Goal: Task Accomplishment & Management: Manage account settings

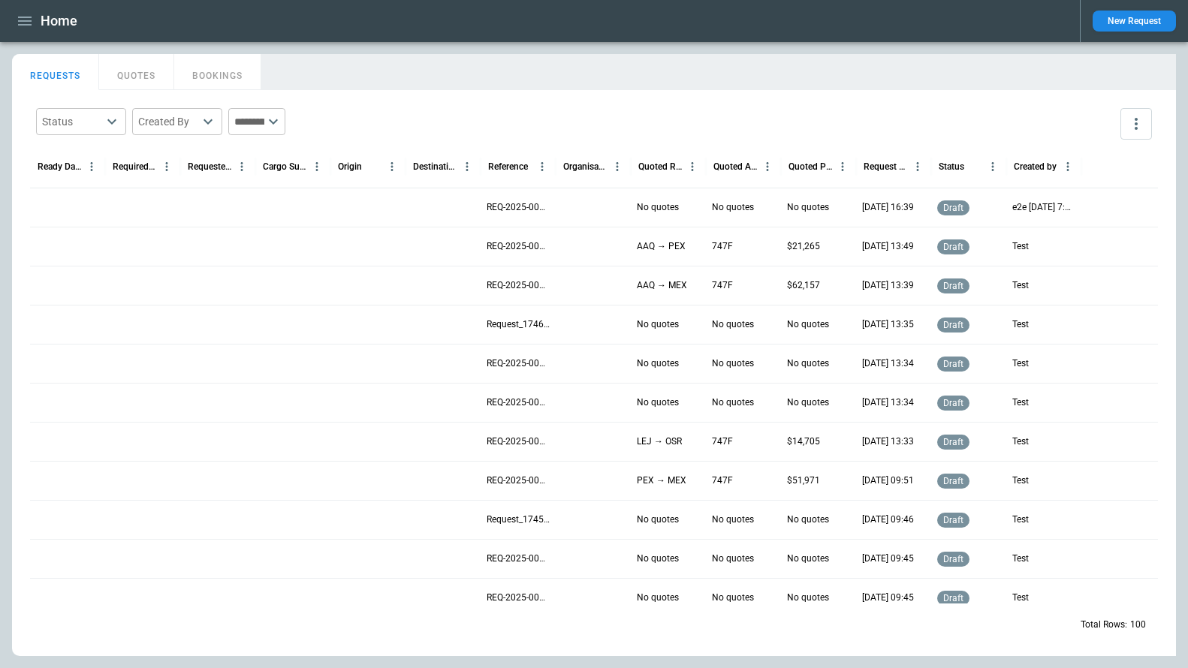
click at [504, 212] on p "REQ-2025-000018" at bounding box center [517, 207] width 63 height 13
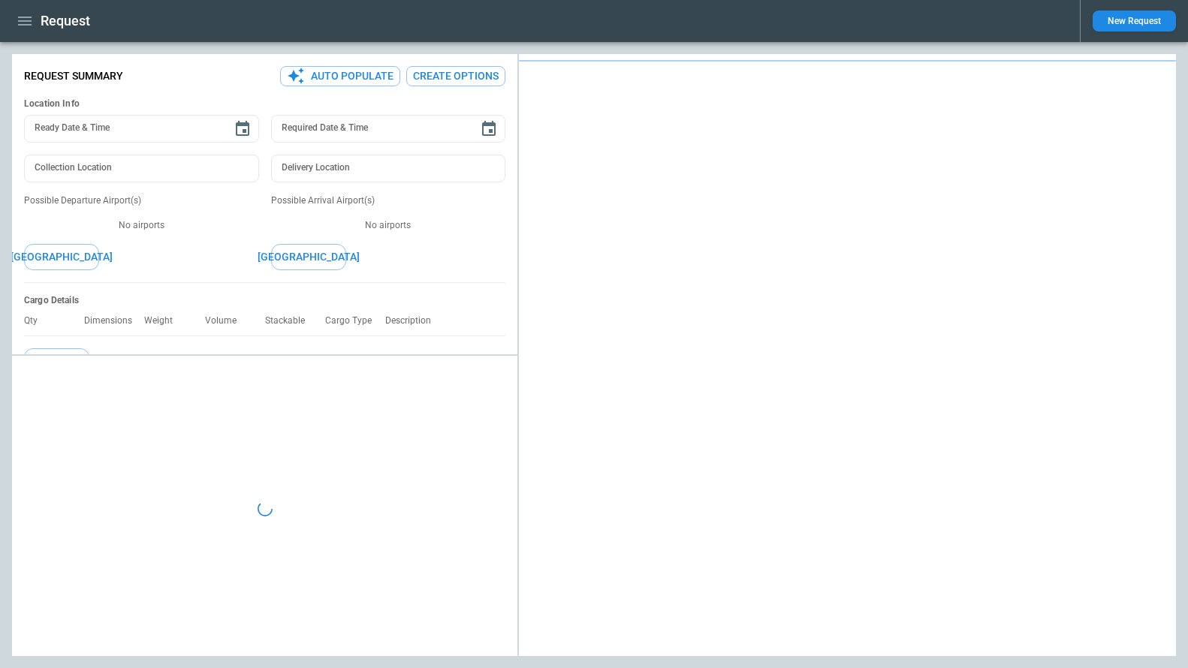
type textarea "*"
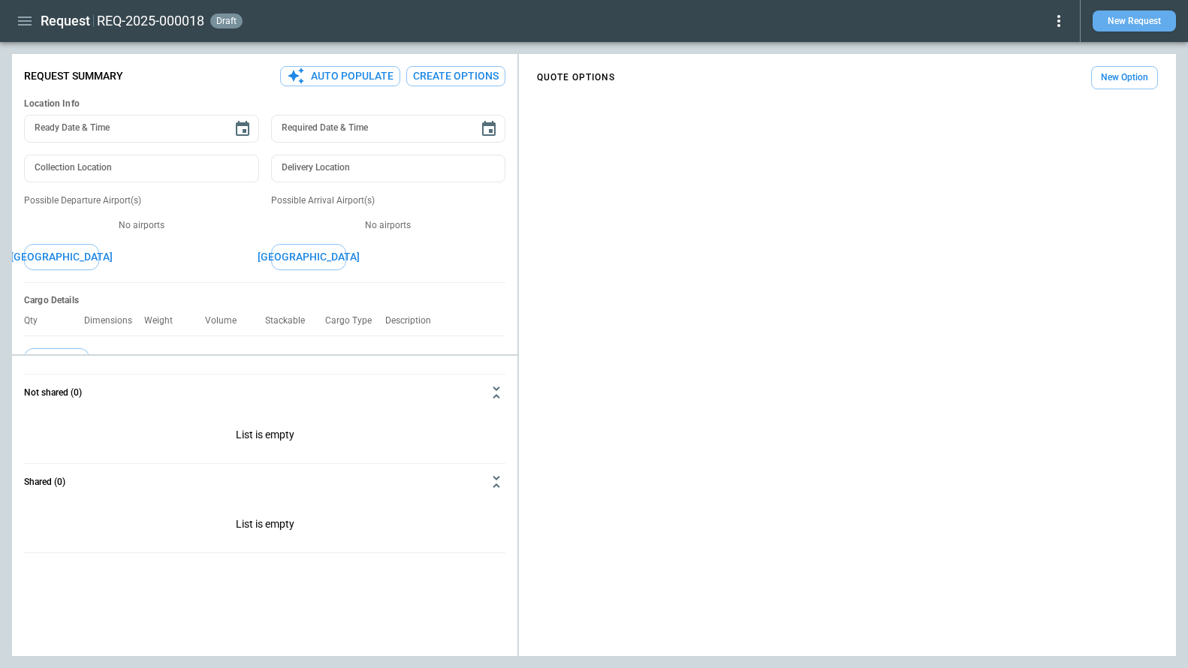
click at [1137, 27] on button "New Request" at bounding box center [1133, 21] width 83 height 21
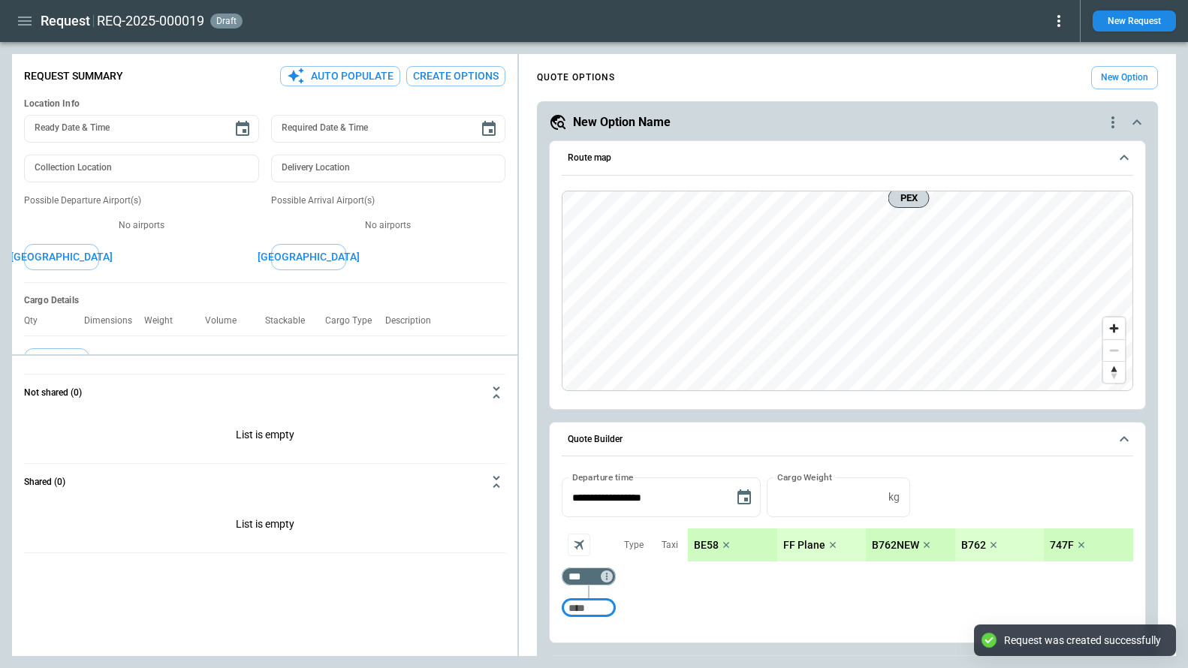
click at [1055, 23] on icon at bounding box center [1058, 21] width 18 height 18
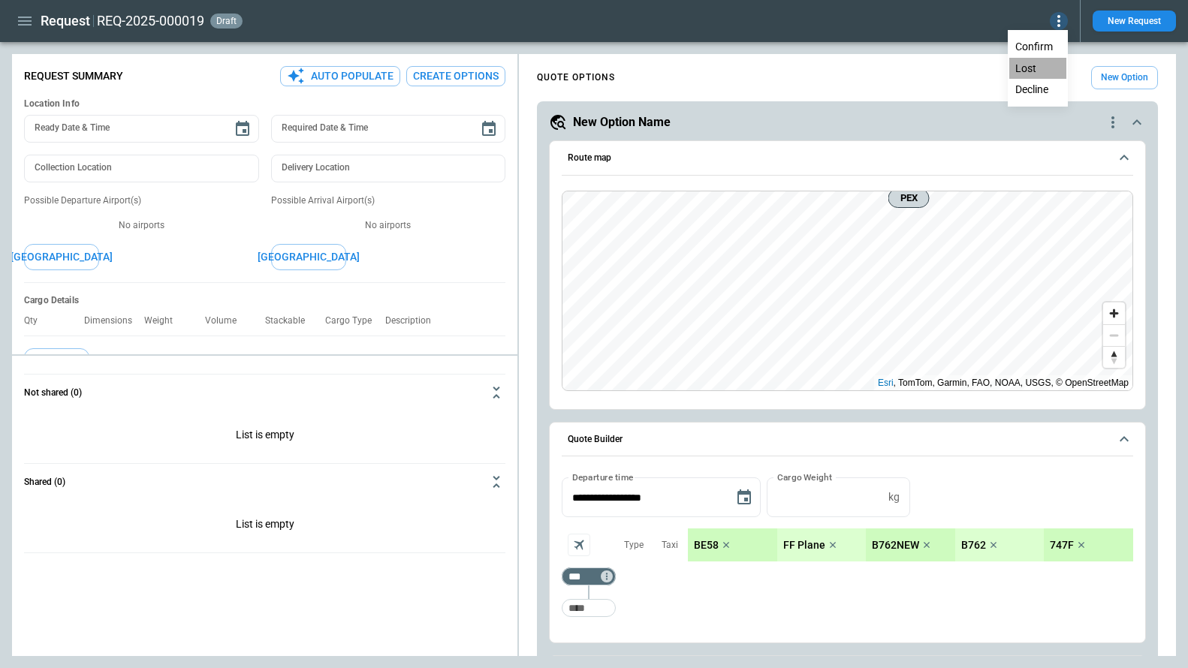
click at [1037, 68] on button "Lost" at bounding box center [1037, 69] width 57 height 22
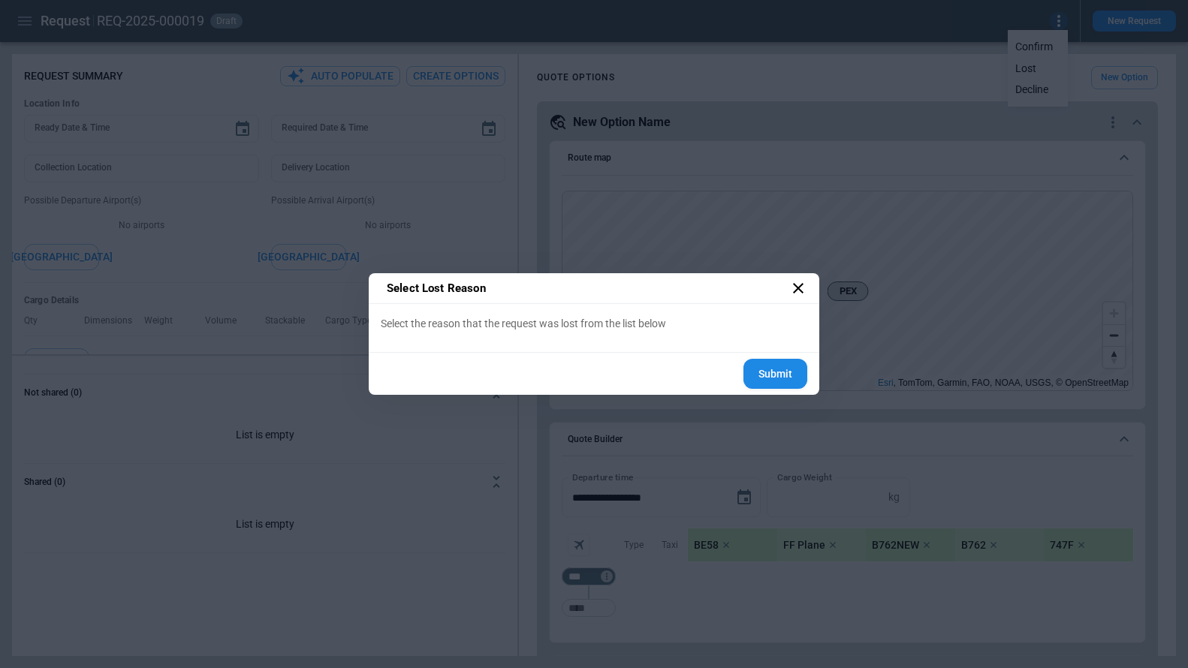
click at [489, 321] on label "Select the reason that the request was lost from the list below" at bounding box center [594, 323] width 426 height 15
click at [675, 322] on label "Select the reason that the request was lost from the list below" at bounding box center [594, 323] width 426 height 15
click at [763, 378] on button "Submit" at bounding box center [775, 374] width 64 height 31
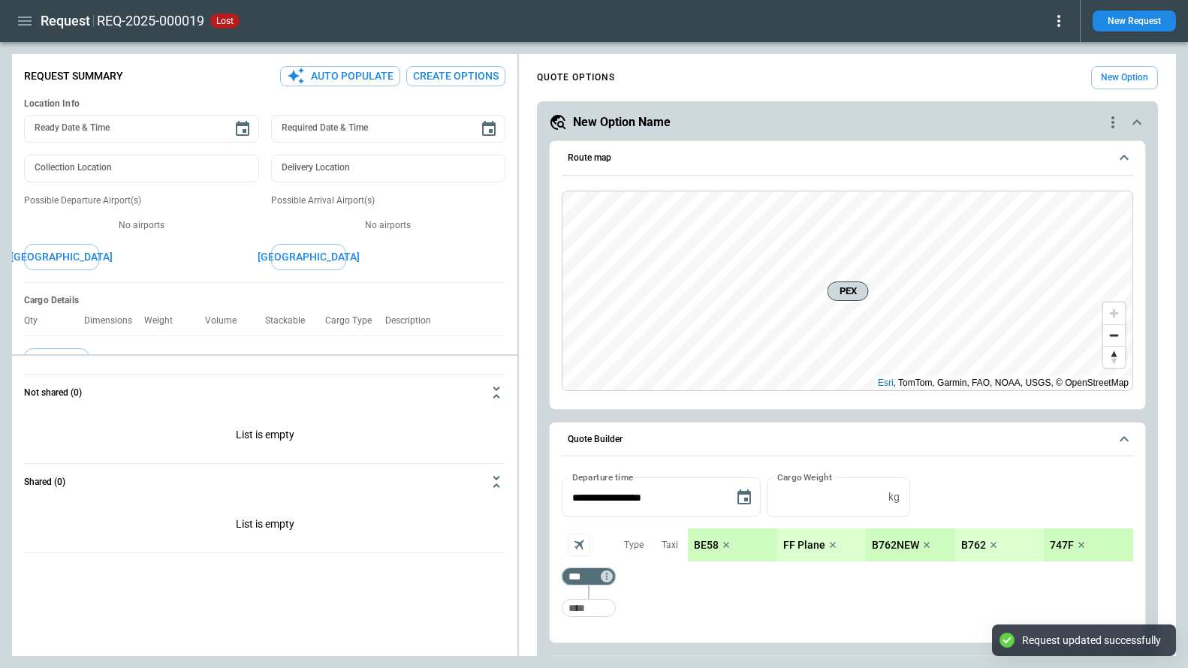
click at [1065, 16] on icon at bounding box center [1058, 21] width 18 height 18
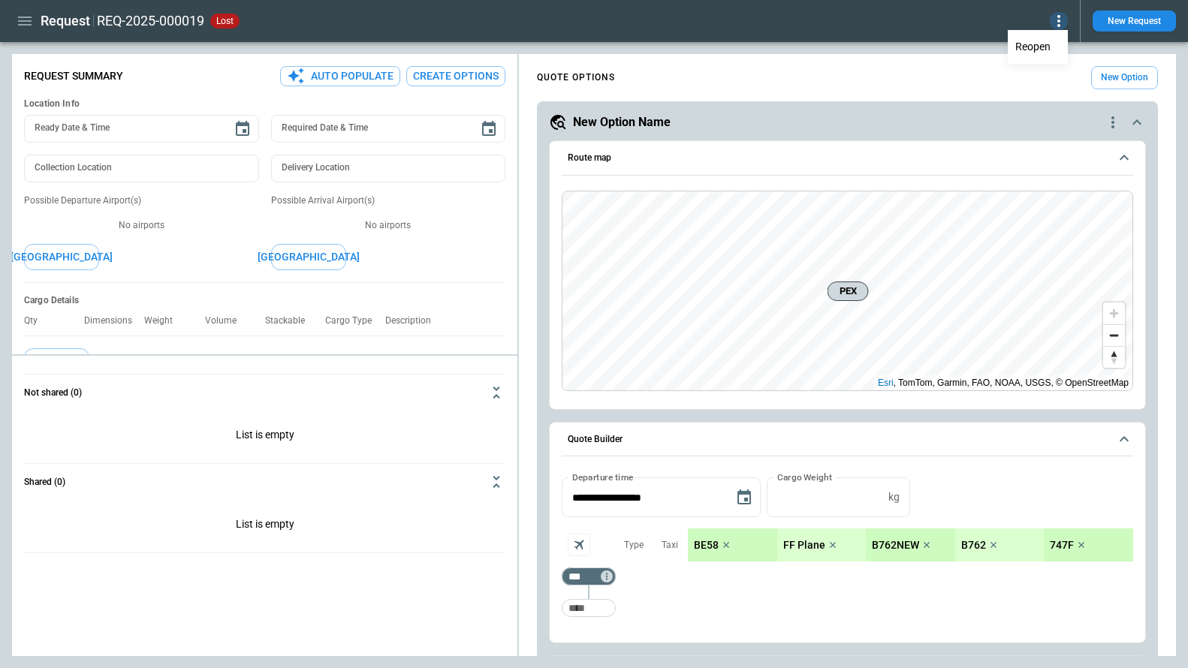
click at [1034, 50] on button "Reopen" at bounding box center [1037, 47] width 57 height 22
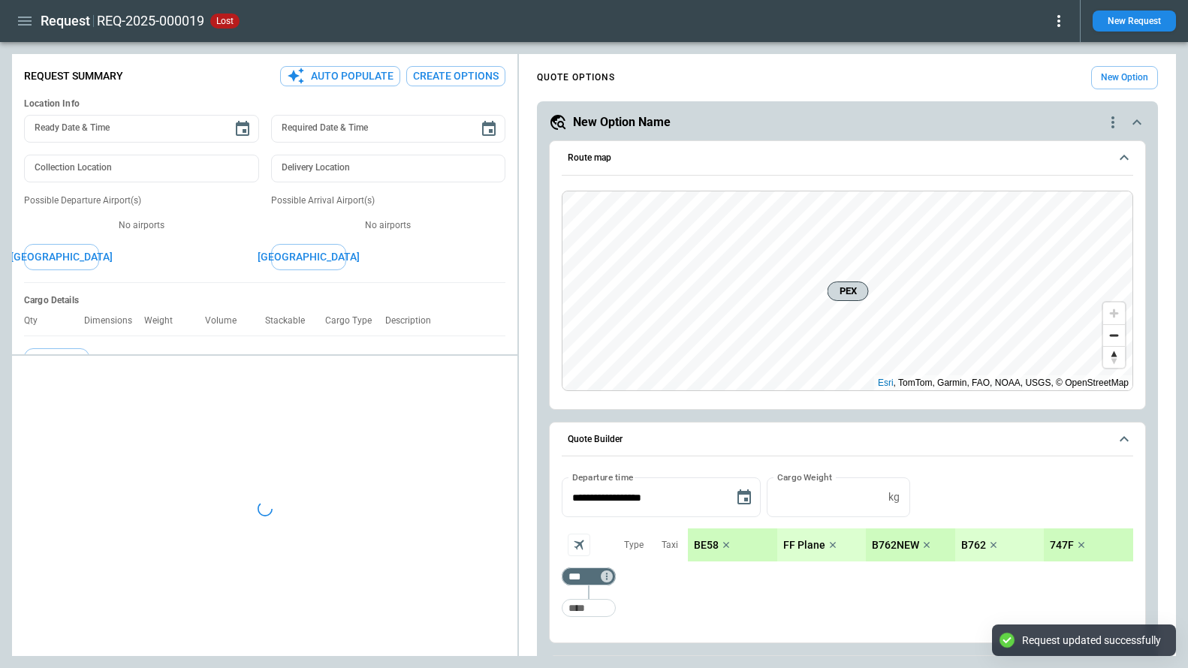
click at [1058, 23] on icon at bounding box center [1058, 21] width 18 height 18
type textarea "*"
click at [1035, 88] on button "Decline" at bounding box center [1037, 90] width 57 height 22
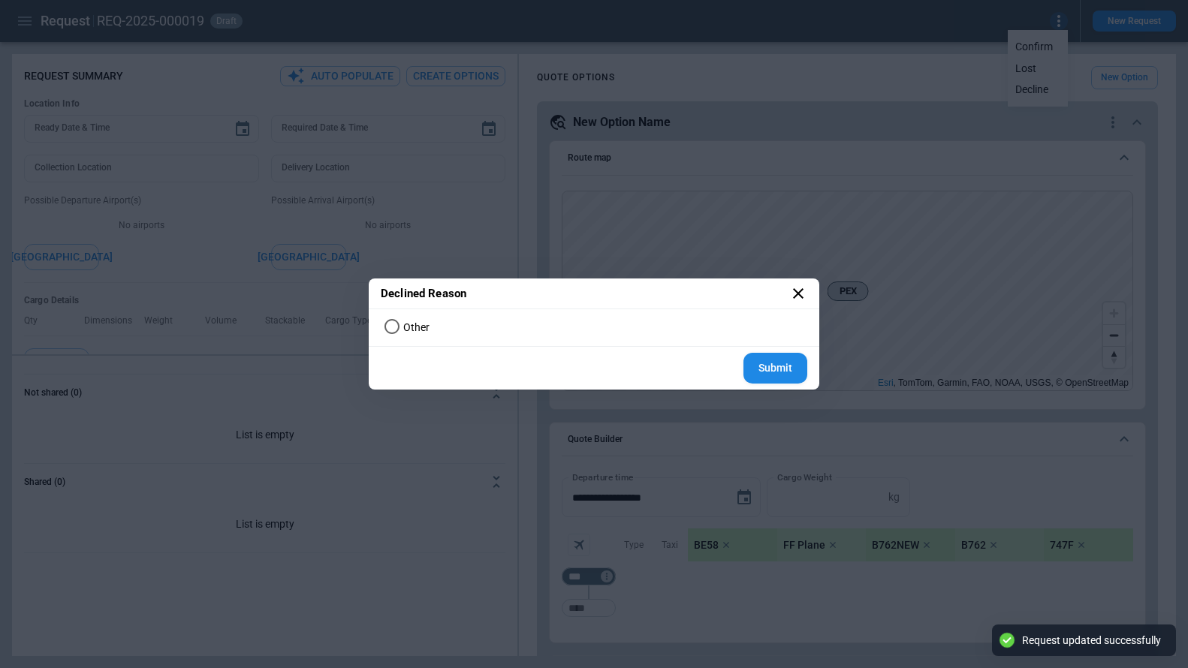
click at [409, 324] on span "Other" at bounding box center [416, 327] width 26 height 13
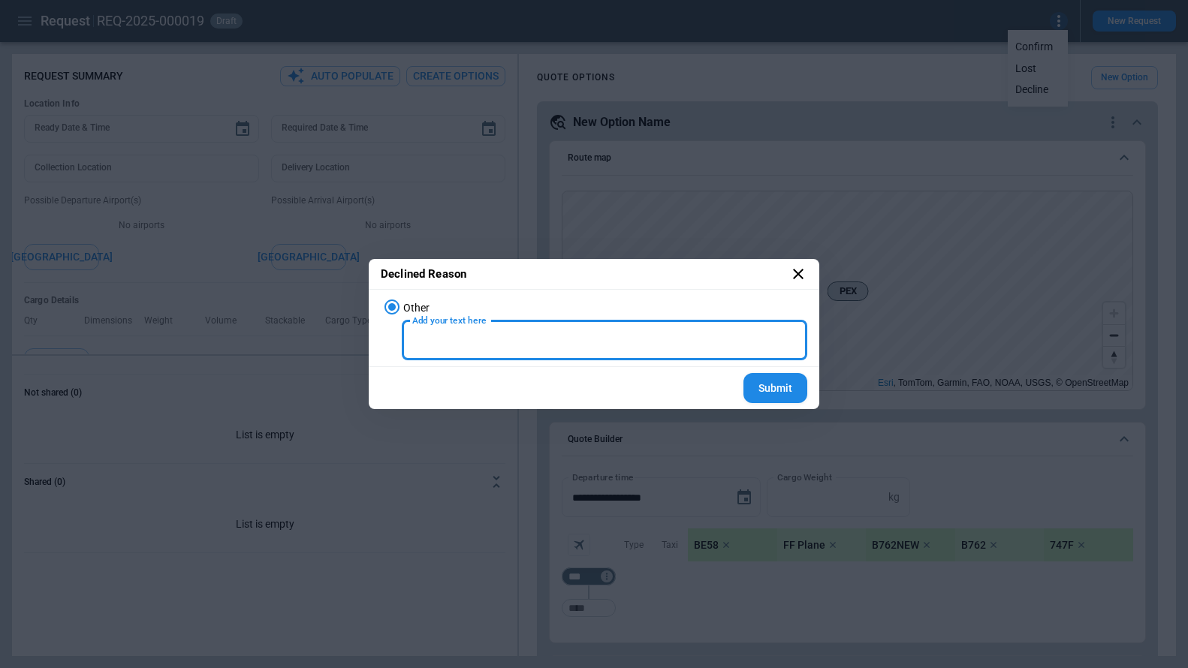
click at [669, 326] on input "Add your text here" at bounding box center [604, 341] width 405 height 40
click at [787, 275] on h2 "Declined Reason" at bounding box center [594, 274] width 450 height 31
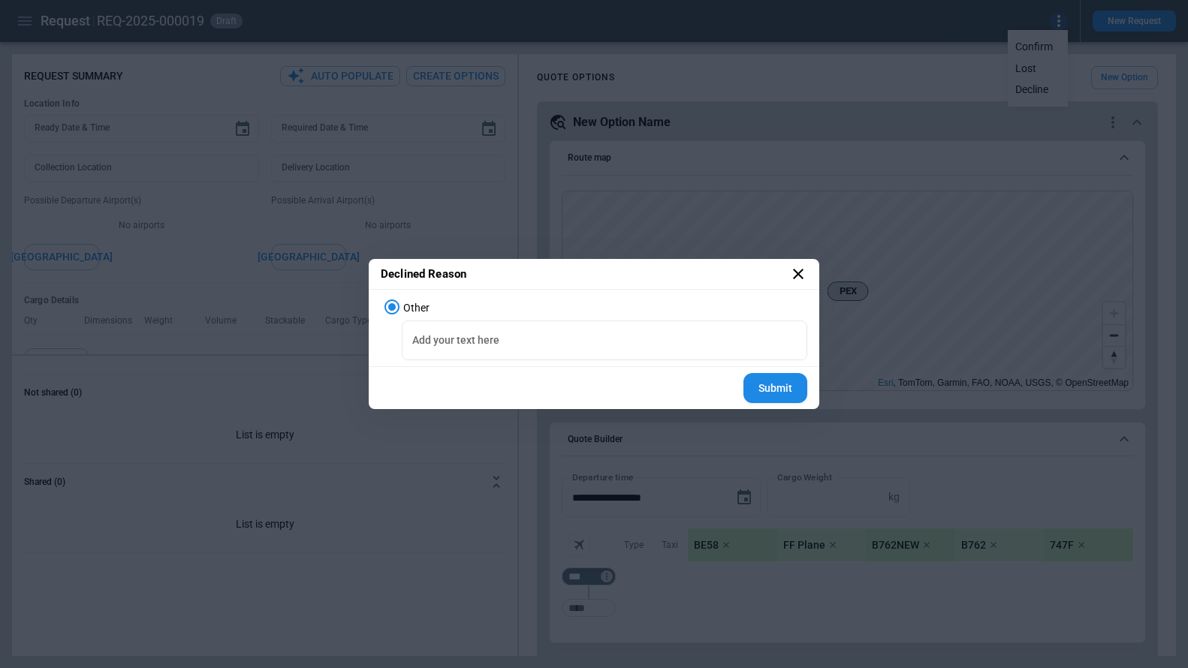
click at [789, 275] on icon at bounding box center [798, 274] width 18 height 18
